Goal: Information Seeking & Learning: Learn about a topic

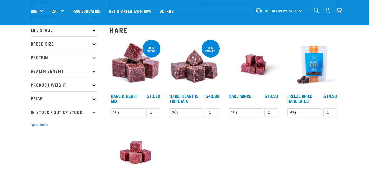
scroll to position [44, 0]
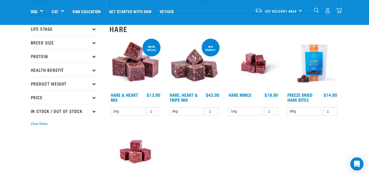
click at [132, 79] on img at bounding box center [135, 64] width 52 height 52
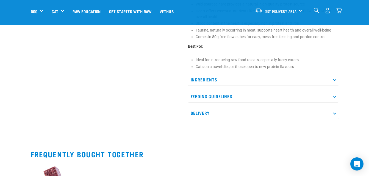
scroll to position [242, 0]
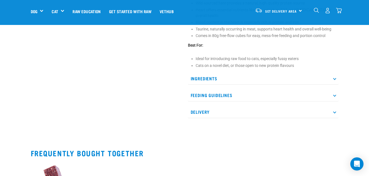
click at [334, 76] on p "Ingredients" at bounding box center [263, 79] width 151 height 12
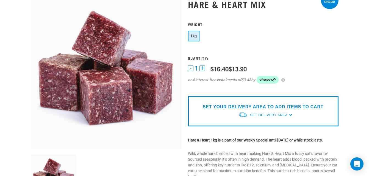
scroll to position [0, 0]
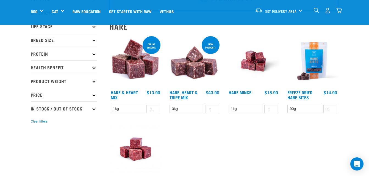
scroll to position [48, 0]
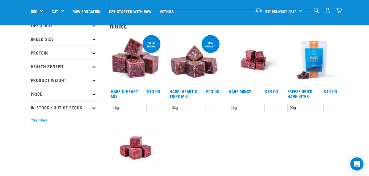
click at [256, 62] on img at bounding box center [253, 60] width 52 height 52
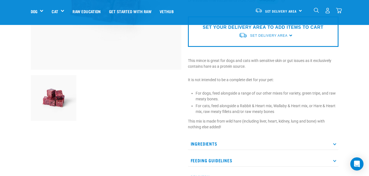
scroll to position [122, 0]
